Goal: Task Accomplishment & Management: Use online tool/utility

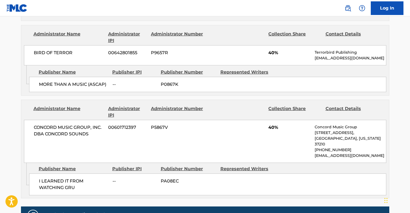
click at [391, 12] on link "Log In" at bounding box center [387, 8] width 33 height 14
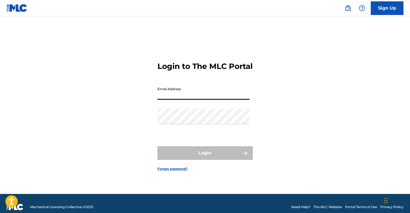
click at [193, 100] on input "Email Address" at bounding box center [203, 92] width 92 height 16
type input "[PERSON_NAME][EMAIL_ADDRESS][DOMAIN_NAME]"
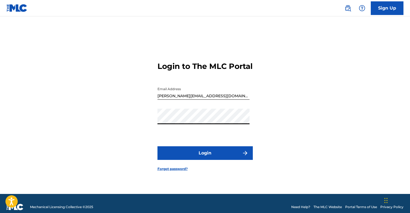
click at [186, 154] on button "Login" at bounding box center [204, 153] width 95 height 14
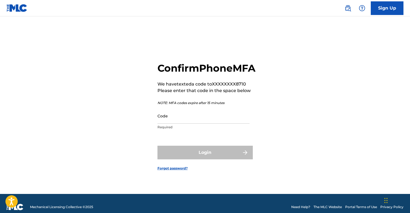
click at [172, 124] on input "Code" at bounding box center [203, 116] width 92 height 16
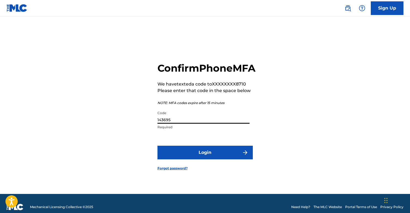
type input "143695"
click at [186, 158] on button "Login" at bounding box center [204, 153] width 95 height 14
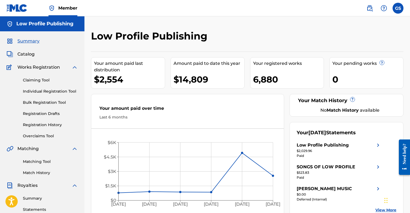
click at [33, 81] on link "Claiming Tool" at bounding box center [50, 80] width 55 height 6
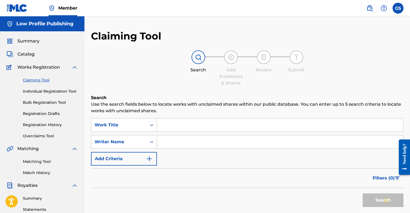
click at [171, 125] on input "Search Form" at bounding box center [280, 125] width 246 height 13
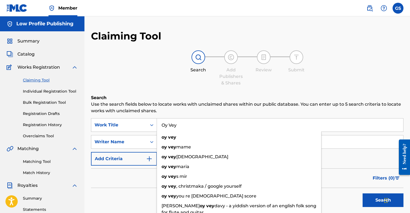
type input "Oy Vey"
click at [130, 185] on div "Filters ( 0 )" at bounding box center [247, 178] width 312 height 20
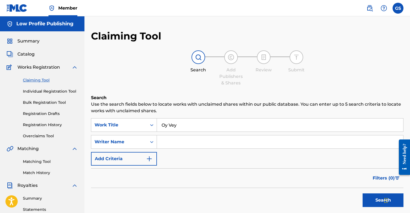
click at [375, 199] on button "Search" at bounding box center [383, 200] width 41 height 14
click at [165, 142] on input "Search Form" at bounding box center [285, 141] width 257 height 13
paste input "[PERSON_NAME] [PERSON_NAME]"
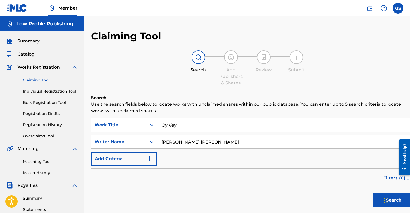
type input "[PERSON_NAME] [PERSON_NAME]"
click at [373, 199] on button "Search" at bounding box center [393, 200] width 41 height 14
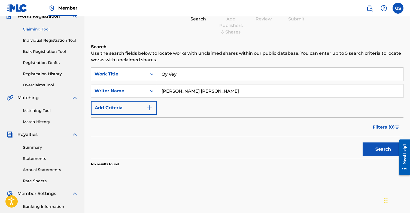
scroll to position [51, 0]
click at [39, 109] on link "Matching Tool" at bounding box center [50, 111] width 55 height 6
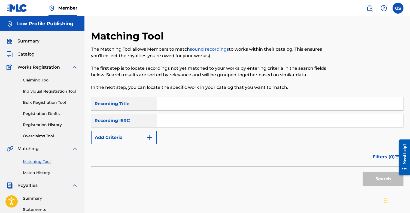
click at [43, 80] on link "Claiming Tool" at bounding box center [50, 80] width 55 height 6
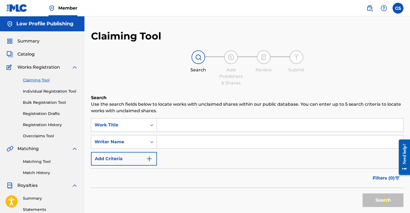
click at [191, 126] on input "Search Form" at bounding box center [280, 125] width 246 height 13
type input "P"
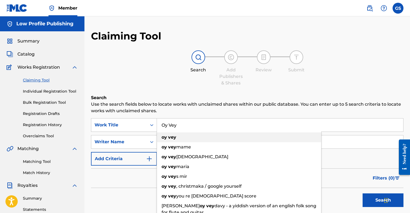
click at [182, 135] on div "oy vey" at bounding box center [239, 137] width 164 height 10
type input "oy vey"
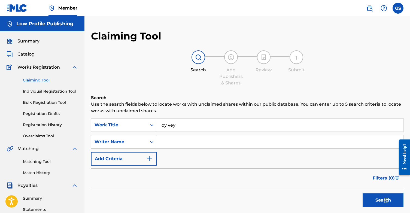
click at [177, 141] on input "Search Form" at bounding box center [280, 141] width 246 height 13
paste input "[PERSON_NAME] [PERSON_NAME]"
type input "[PERSON_NAME] [PERSON_NAME]"
click at [379, 204] on button "Search" at bounding box center [383, 200] width 41 height 14
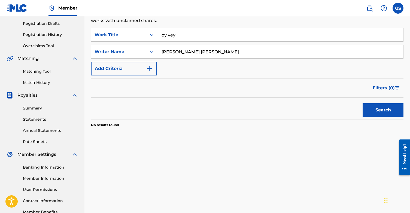
scroll to position [91, 0]
drag, startPoint x: 223, startPoint y: 51, endPoint x: 153, endPoint y: 50, distance: 70.6
click at [154, 50] on div "SearchWithCriteriabeb046eb-686f-4095-9945-cd645659edbf Writer Name [PERSON_NAME…" at bounding box center [247, 51] width 312 height 14
click at [388, 110] on button "Search" at bounding box center [383, 110] width 41 height 14
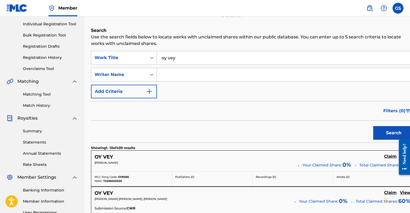
scroll to position [29, 0]
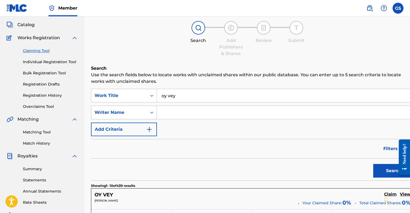
click at [150, 112] on icon "Search Form" at bounding box center [151, 112] width 5 height 5
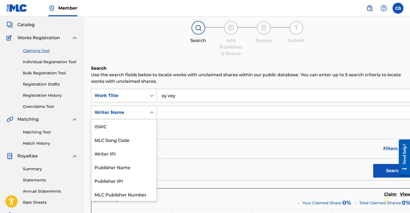
scroll to position [14, 0]
click at [208, 163] on div "Search" at bounding box center [252, 170] width 323 height 22
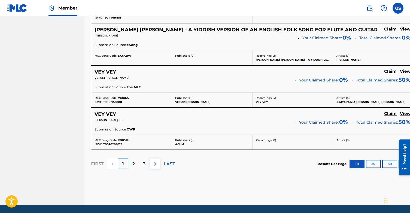
scroll to position [481, 0]
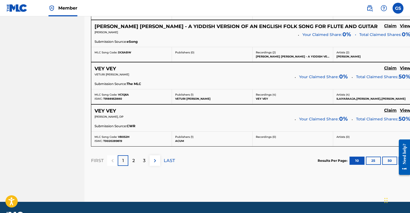
click at [130, 162] on div "2" at bounding box center [133, 160] width 11 height 11
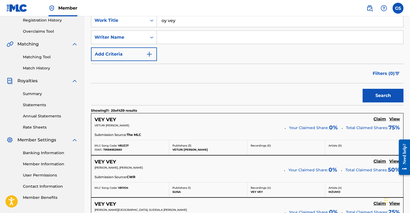
scroll to position [0, 0]
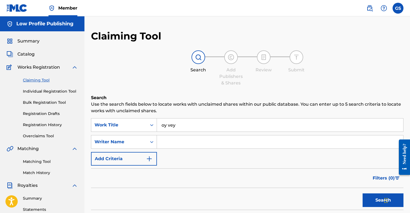
click at [369, 8] on img at bounding box center [369, 8] width 7 height 7
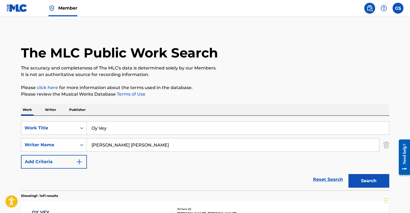
click at [361, 183] on button "Search" at bounding box center [368, 181] width 41 height 14
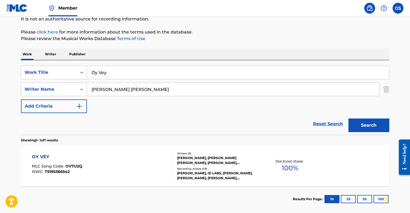
scroll to position [57, 0]
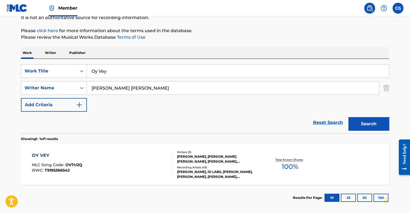
click at [60, 170] on span "T9195366542" at bounding box center [57, 170] width 25 height 5
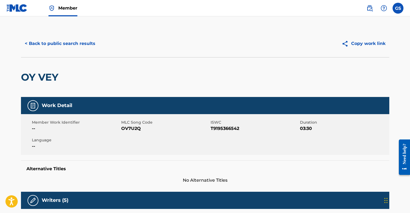
click at [131, 130] on span "OV7U2Q" at bounding box center [165, 128] width 88 height 7
copy span "OV7U2Q"
click at [53, 42] on button "< Back to public search results" at bounding box center [60, 44] width 78 height 14
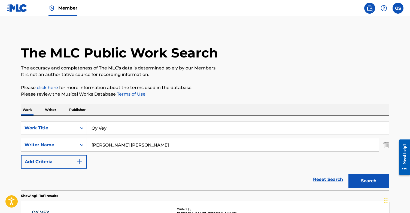
click at [17, 8] on img at bounding box center [17, 8] width 21 height 8
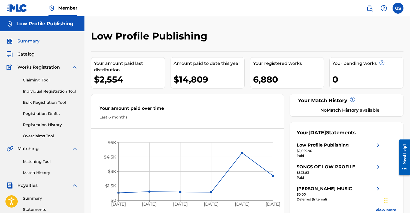
click at [43, 78] on link "Claiming Tool" at bounding box center [50, 80] width 55 height 6
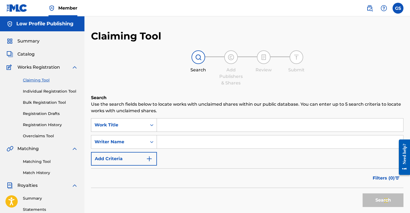
click at [152, 127] on icon "Search Form" at bounding box center [151, 124] width 5 height 5
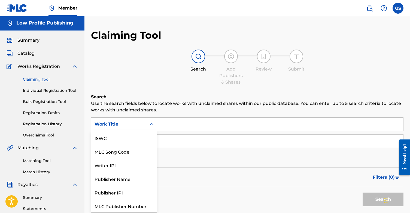
scroll to position [14, 0]
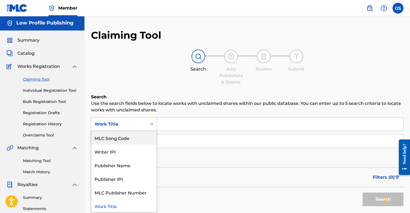
click at [140, 141] on div "MLC Song Code" at bounding box center [123, 138] width 65 height 14
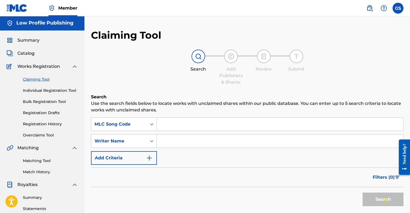
click at [174, 122] on input "Search Form" at bounding box center [280, 124] width 246 height 13
paste input "OV7U2Q"
type input "OV7U2Q"
click at [380, 198] on button "Search" at bounding box center [383, 200] width 41 height 14
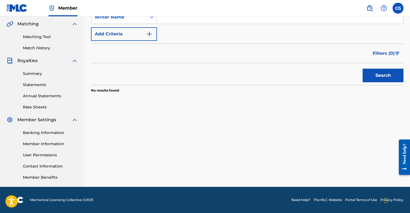
scroll to position [0, 0]
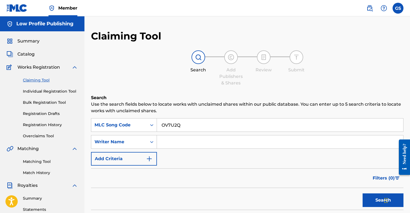
click at [211, 157] on div "SearchWithCriteria5abf58ef-b79d-4d58-847d-02fbdf5e16e6 MLC Song Code OV7U2Q Sea…" at bounding box center [247, 141] width 312 height 47
drag, startPoint x: 184, startPoint y: 126, endPoint x: 155, endPoint y: 125, distance: 29.2
click at [155, 125] on div "SearchWithCriteria5abf58ef-b79d-4d58-847d-02fbdf5e16e6 MLC Song Code OV7U2Q" at bounding box center [247, 125] width 312 height 14
